Goal: Information Seeking & Learning: Learn about a topic

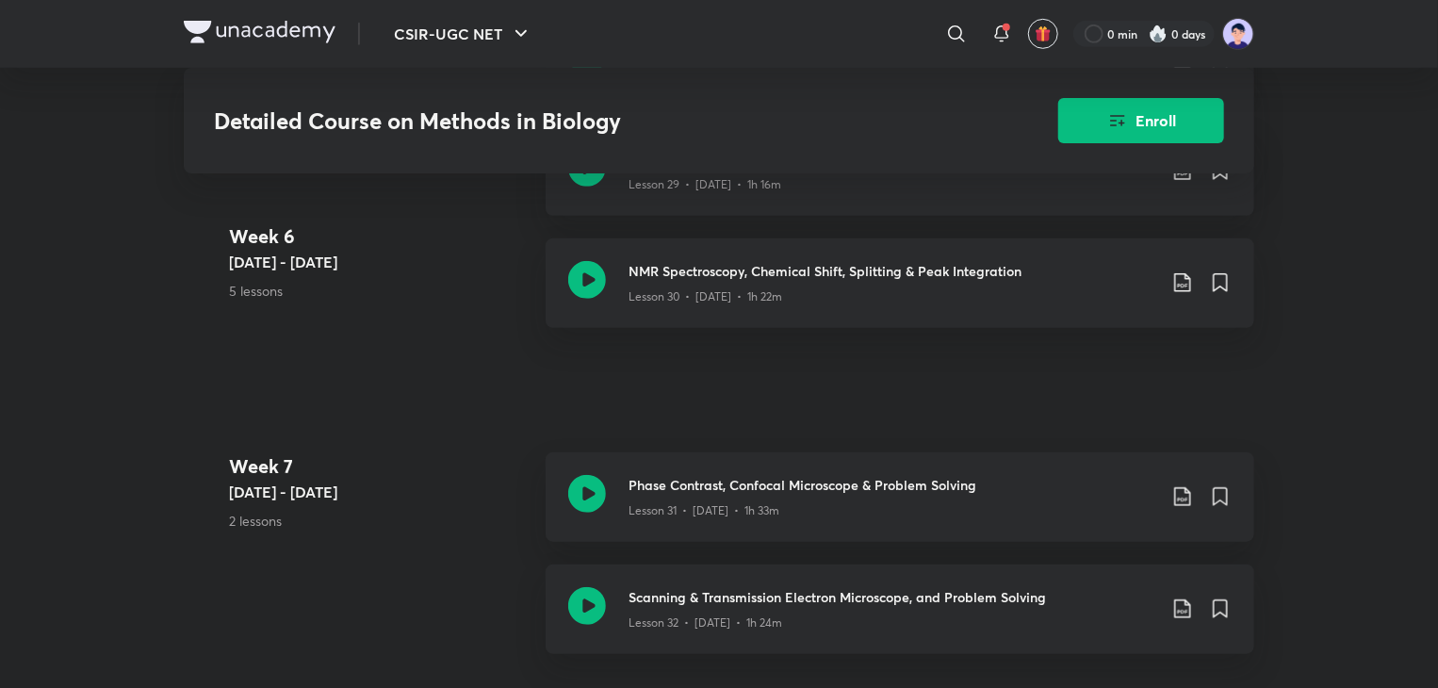
scroll to position [4173, 0]
click at [699, 497] on div "Lesson 31 • [DATE] • 1h 33m" at bounding box center [893, 506] width 528 height 25
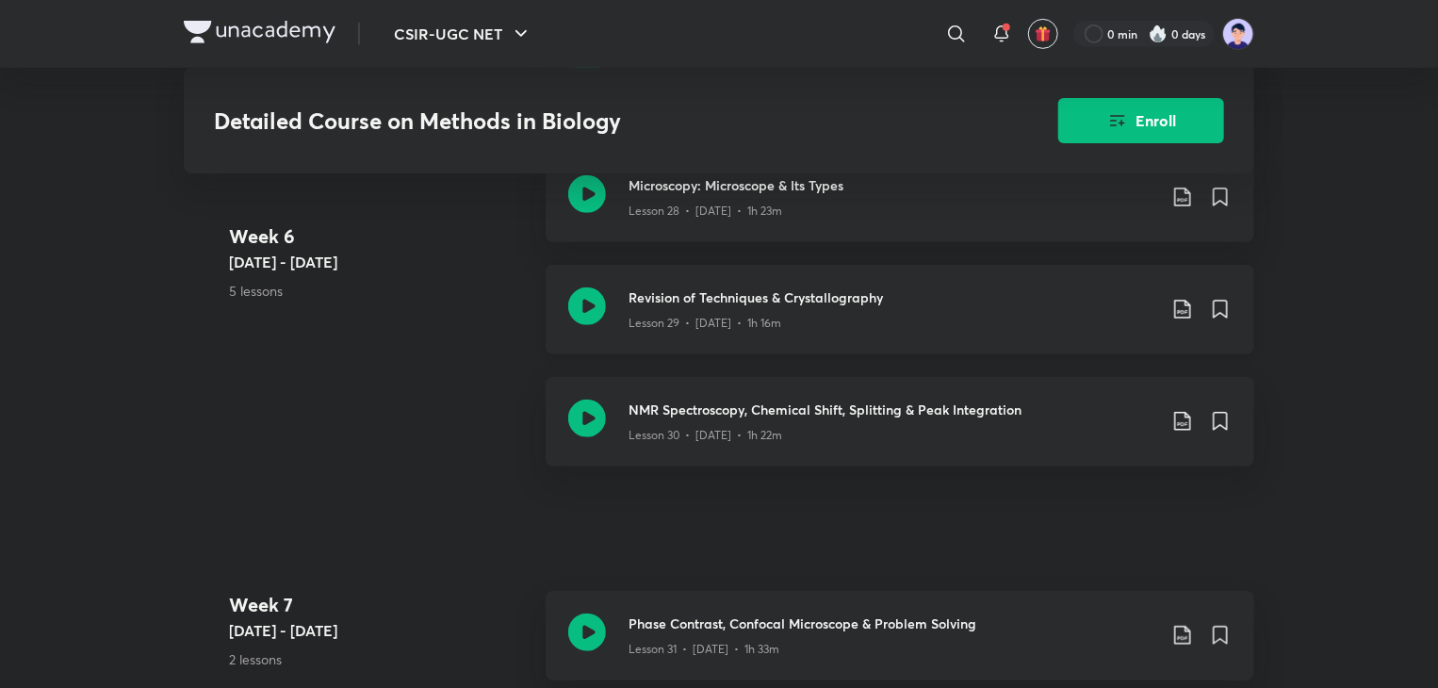
scroll to position [4034, 0]
click at [784, 419] on div "Lesson 30 • [DATE] • 1h 22m" at bounding box center [893, 430] width 528 height 25
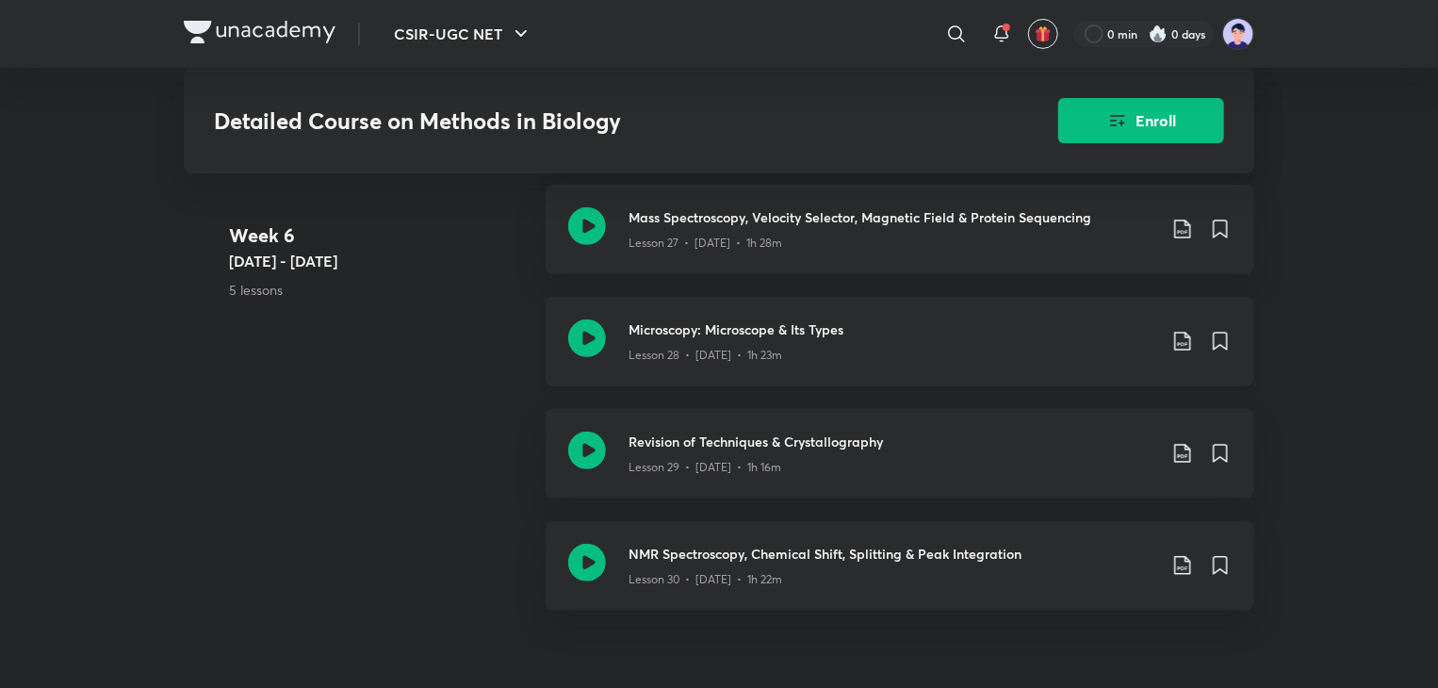
scroll to position [3888, 0]
click at [895, 306] on div "Microscopy: Microscope & Its Types Lesson 28 • [DATE] • 1h 23m" at bounding box center [900, 343] width 709 height 90
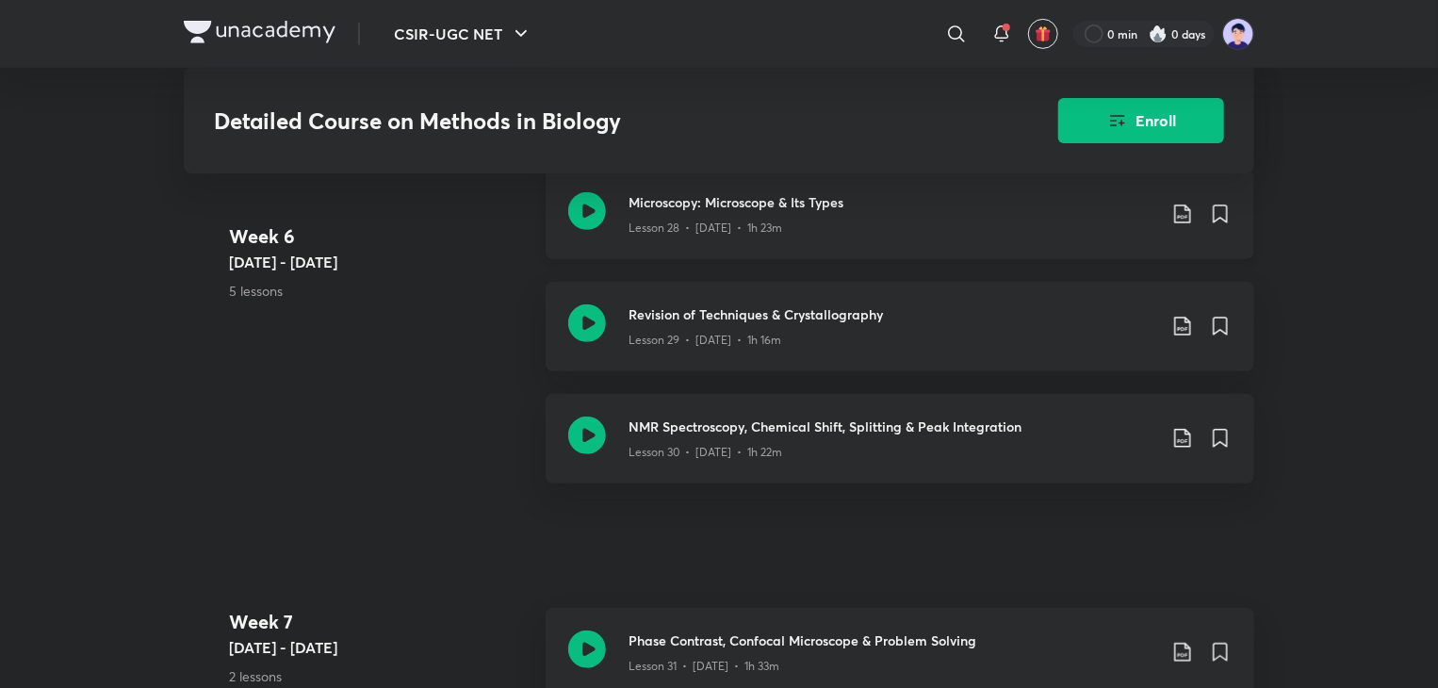
scroll to position [4015, 0]
click at [724, 327] on div "Lesson 29 • [DATE] • 1h 16m" at bounding box center [893, 338] width 528 height 25
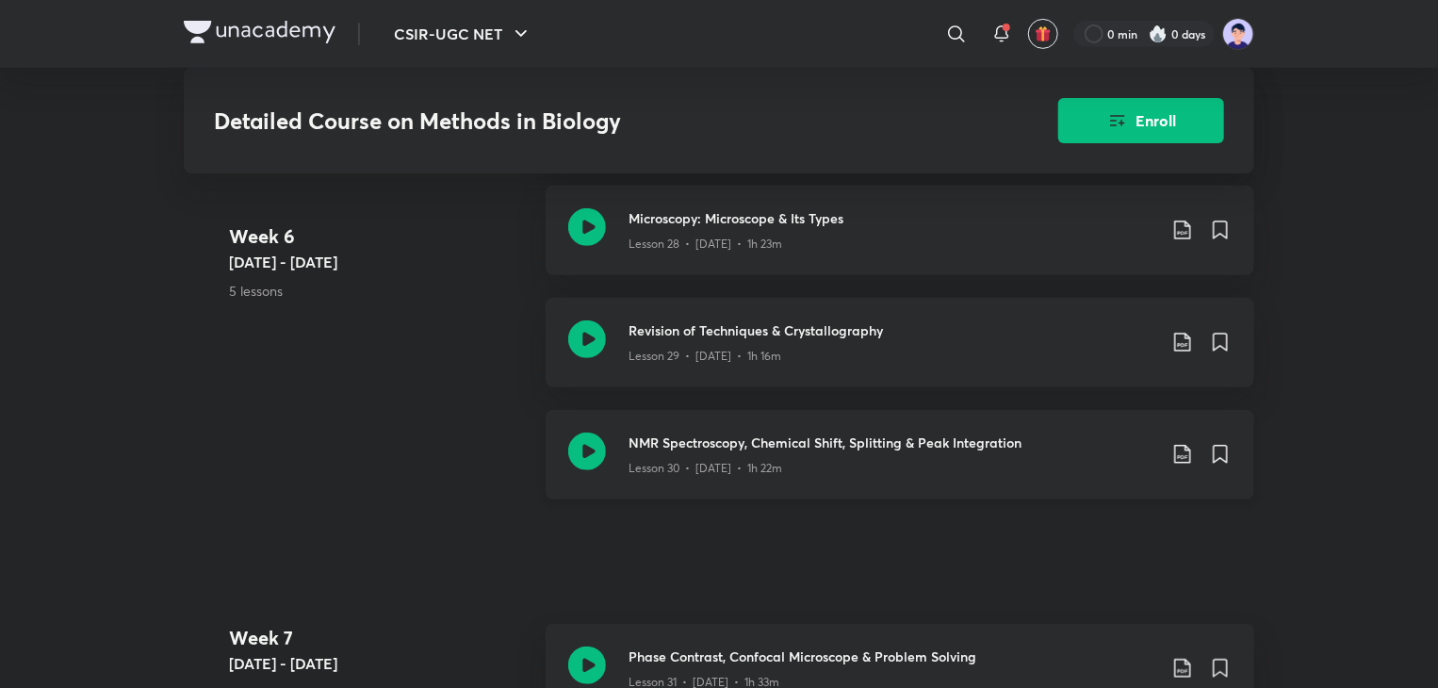
scroll to position [4201, 0]
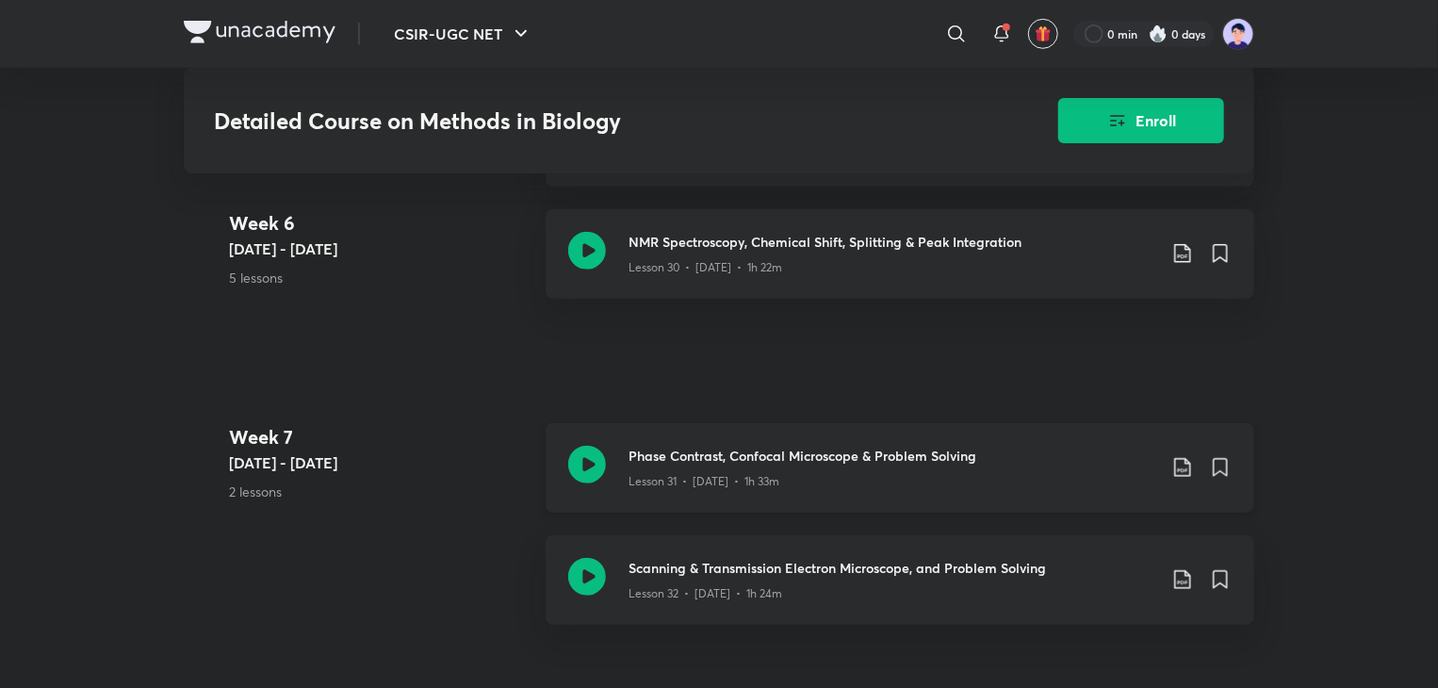
click at [696, 450] on h3 "Phase Contrast, Confocal Microscope & Problem Solving" at bounding box center [893, 456] width 528 height 20
